Goal: Task Accomplishment & Management: Manage account settings

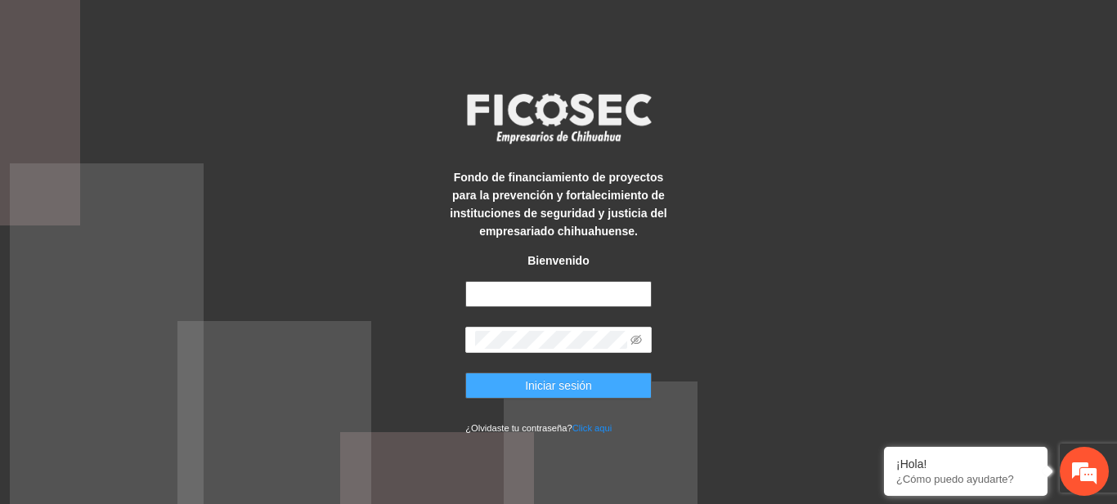
type input "**********"
click at [521, 379] on button "Iniciar sesión" at bounding box center [558, 386] width 186 height 26
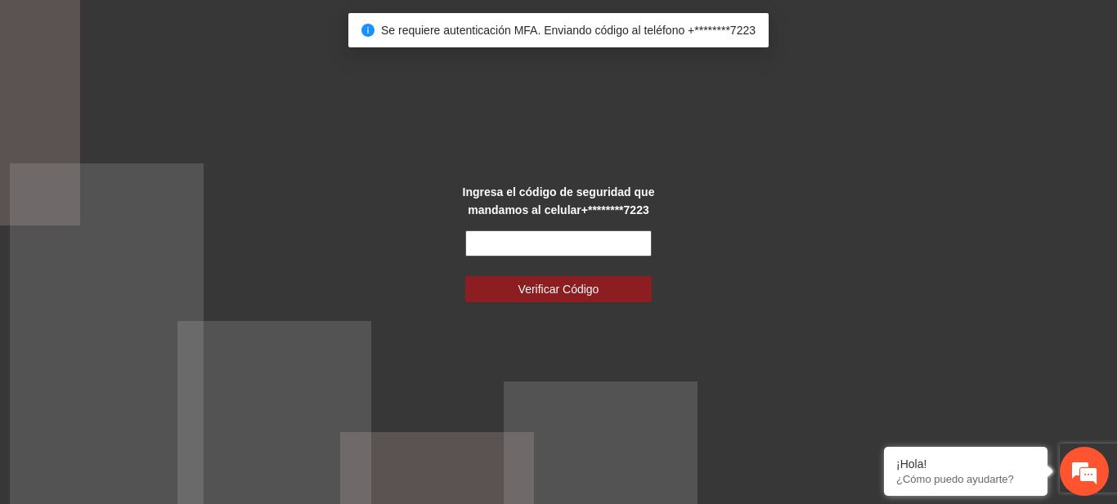
click at [531, 237] on input "text" at bounding box center [558, 244] width 186 height 26
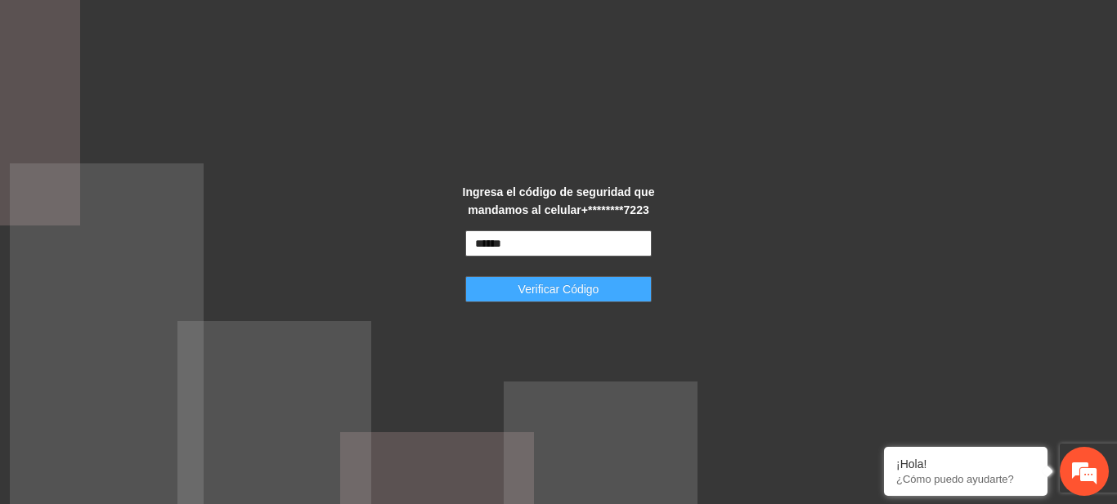
type input "******"
click at [514, 281] on button "Verificar Código" at bounding box center [558, 289] width 186 height 26
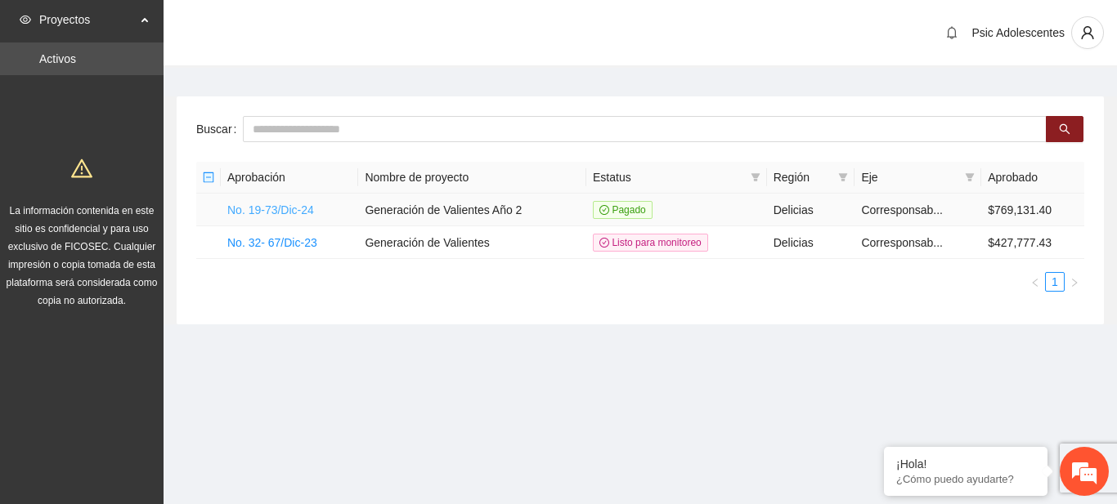
click at [292, 204] on link "No. 19-73/Dic-24" at bounding box center [270, 210] width 87 height 13
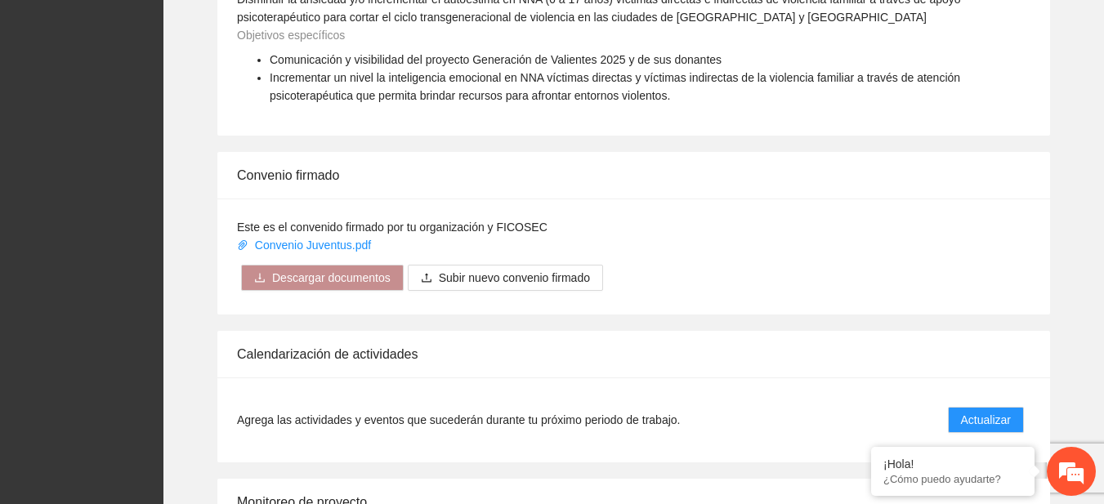
scroll to position [1189, 0]
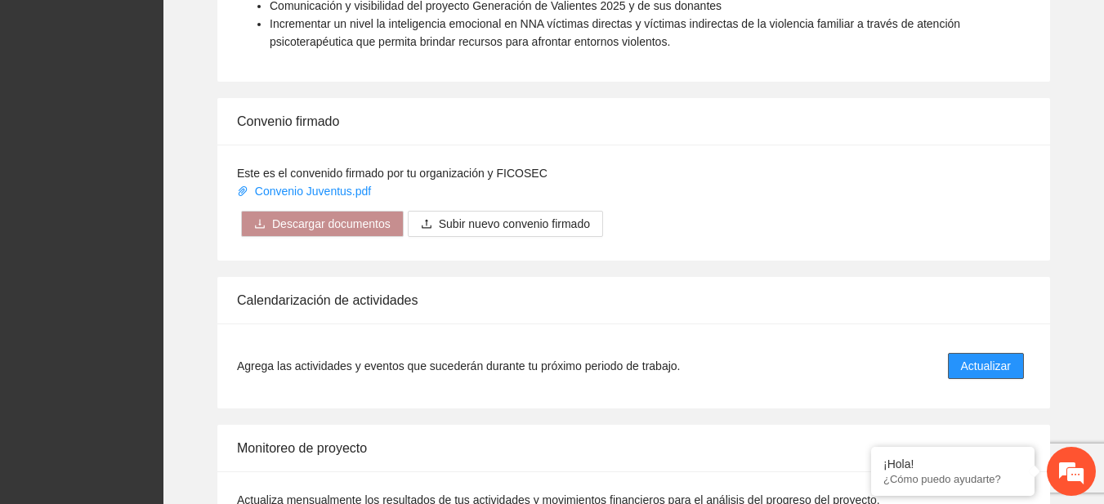
click at [967, 374] on span "Actualizar" at bounding box center [986, 366] width 50 height 18
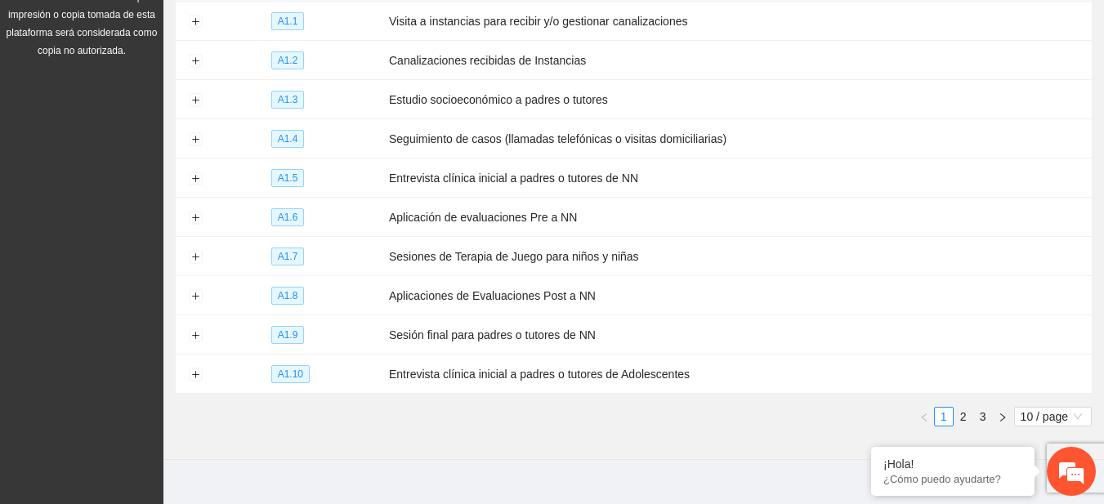
scroll to position [263, 0]
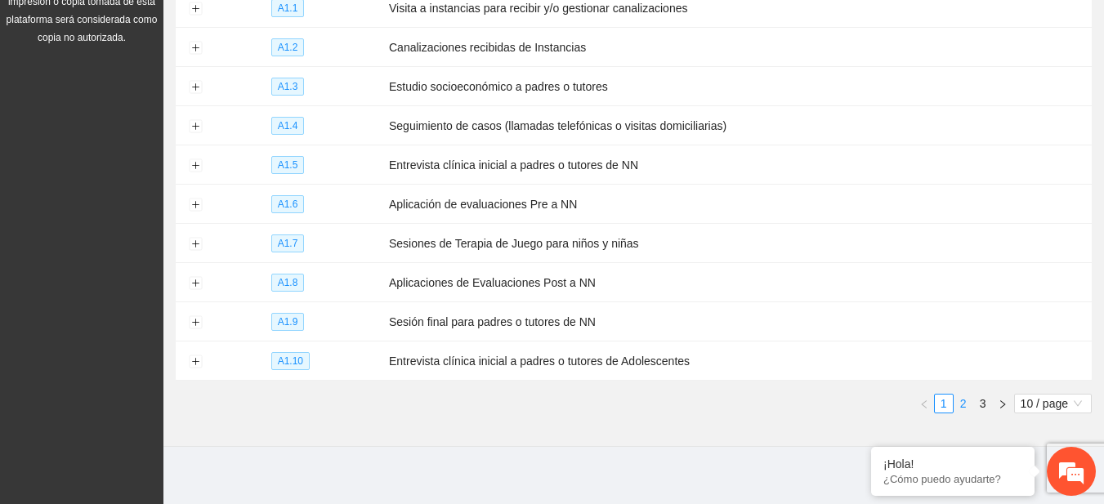
click at [959, 395] on link "2" at bounding box center [964, 404] width 18 height 18
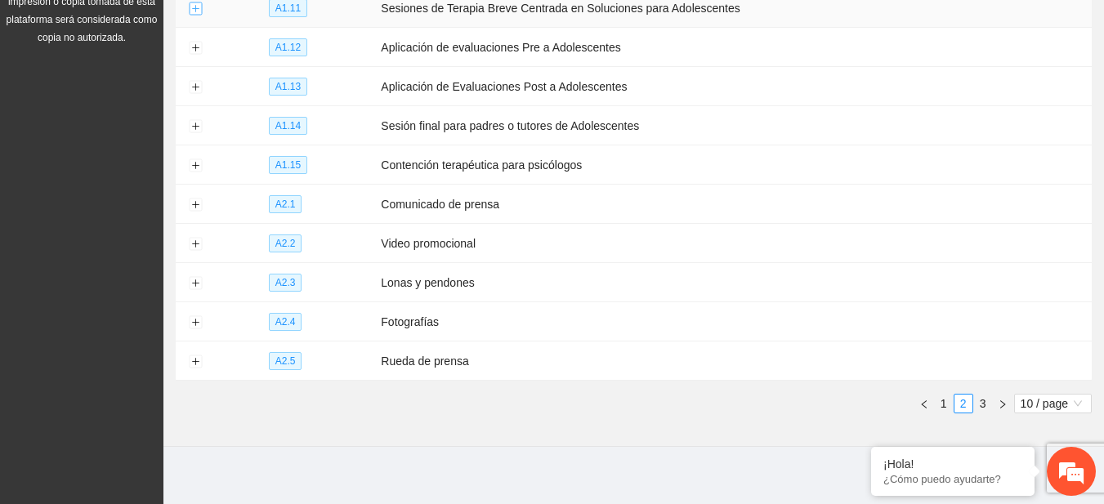
click at [199, 13] on button "Expand row" at bounding box center [195, 8] width 13 height 13
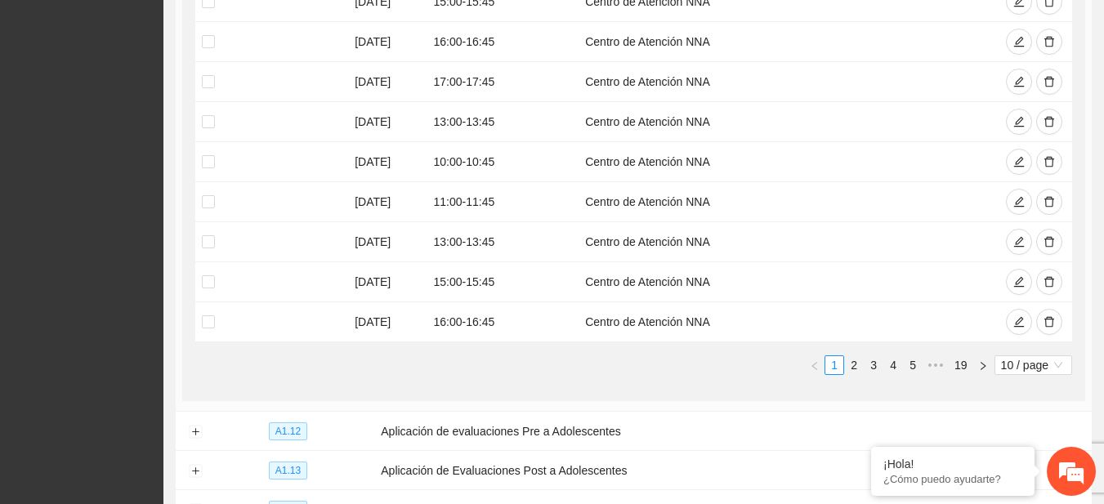
scroll to position [441, 0]
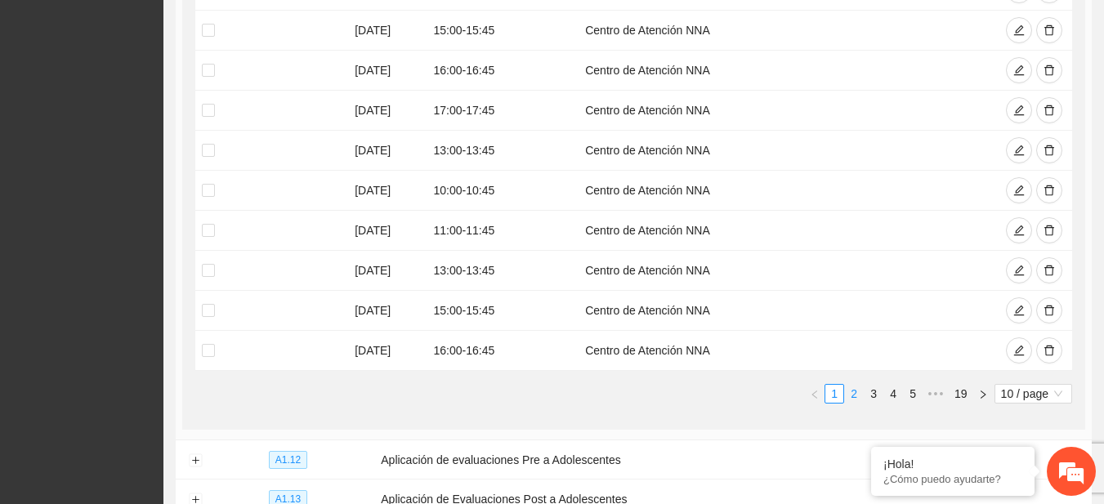
click at [849, 399] on link "2" at bounding box center [854, 394] width 18 height 18
click at [1048, 185] on icon "delete" at bounding box center [1049, 190] width 11 height 11
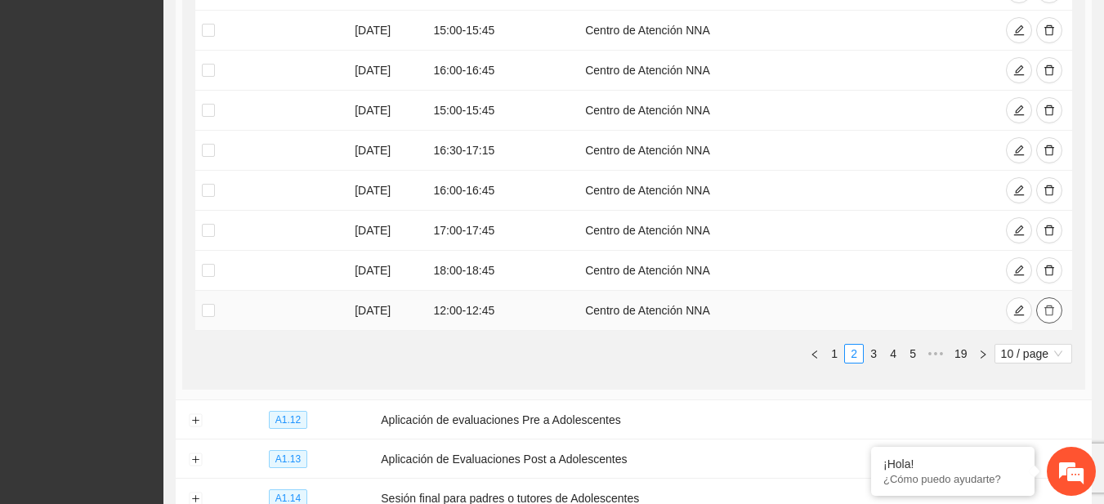
click at [1051, 318] on button "button" at bounding box center [1050, 311] width 26 height 26
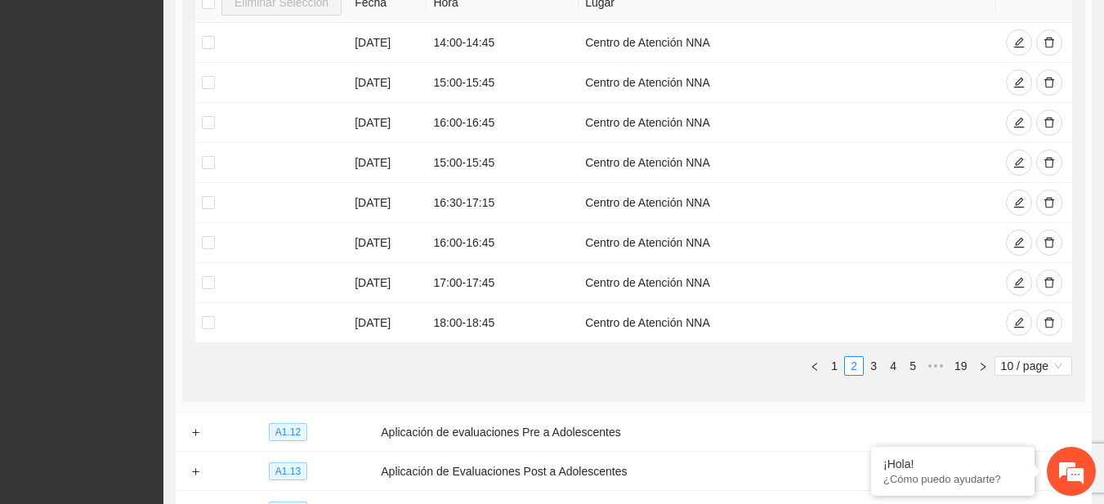
scroll to position [397, 0]
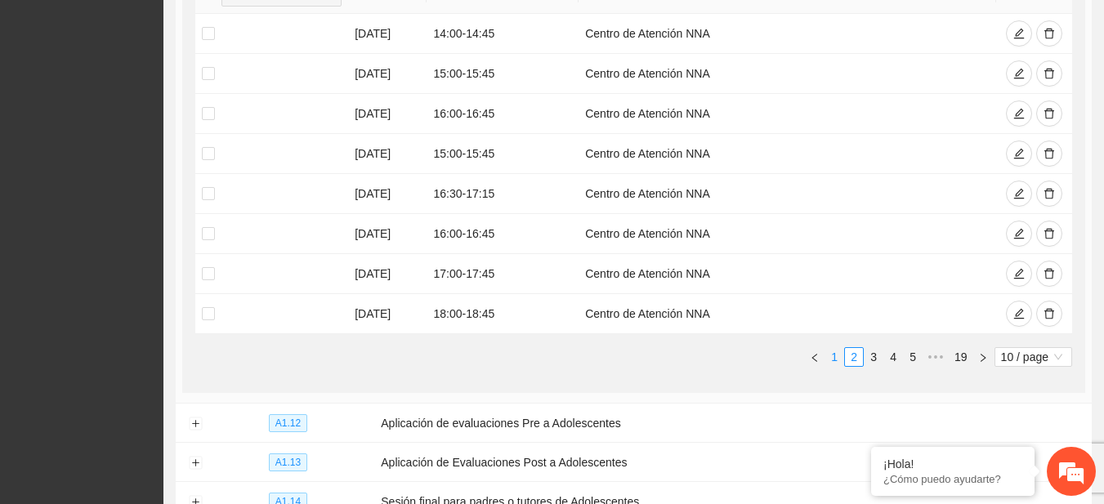
click at [833, 359] on link "1" at bounding box center [835, 357] width 18 height 18
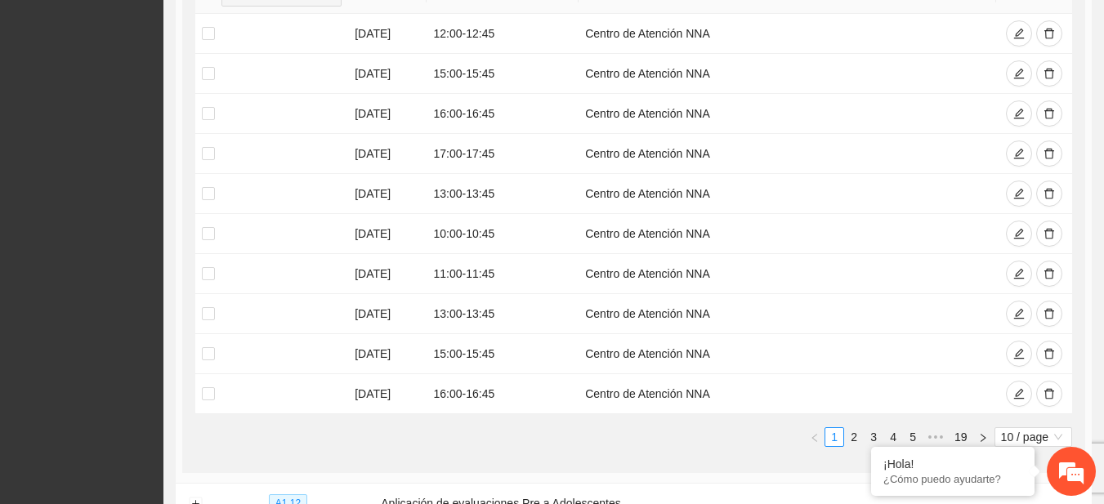
scroll to position [0, 0]
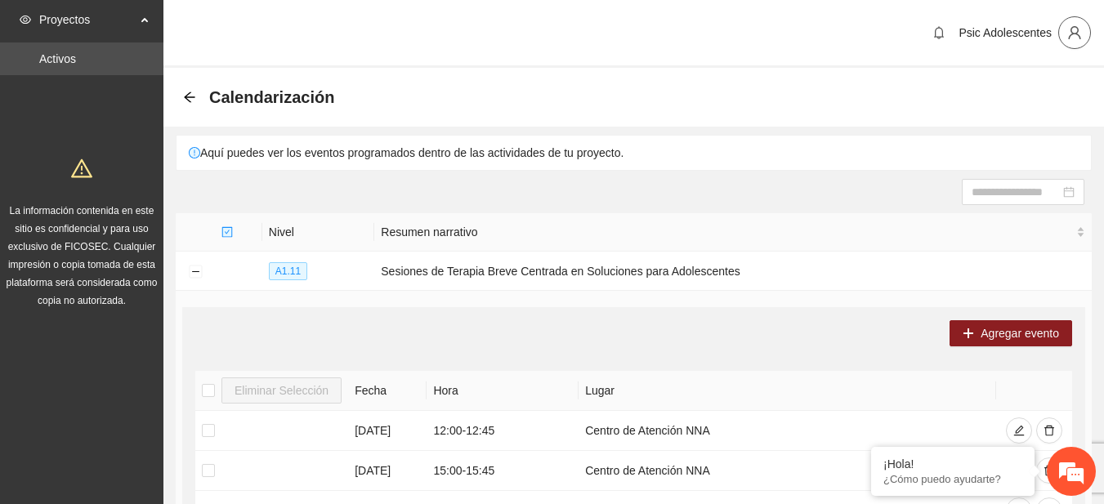
click at [1084, 26] on span "user" at bounding box center [1075, 32] width 31 height 15
click at [1057, 83] on li "Cerrar sesión" at bounding box center [1032, 95] width 123 height 26
